Goal: Navigation & Orientation: Find specific page/section

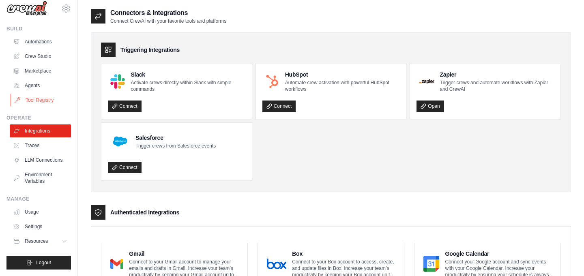
click at [45, 98] on link "Tool Registry" at bounding box center [41, 100] width 61 height 13
